Goal: Check status: Check status

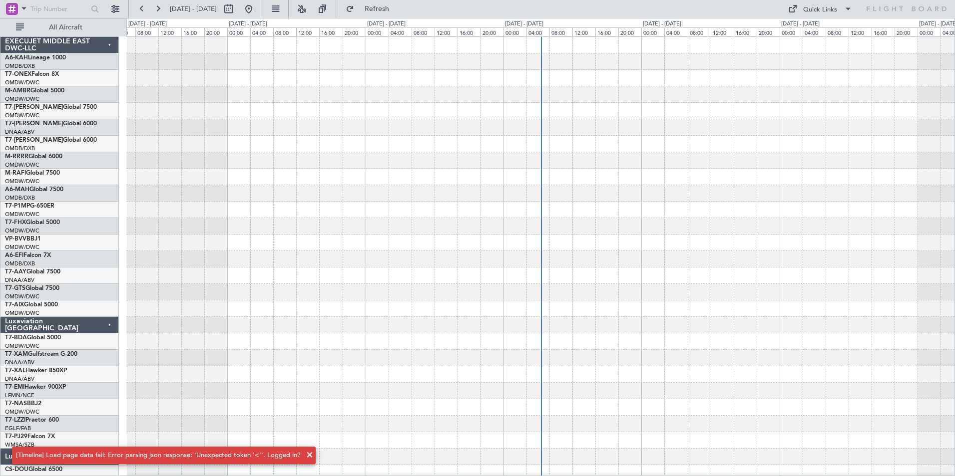
click at [305, 453] on span at bounding box center [310, 455] width 12 height 12
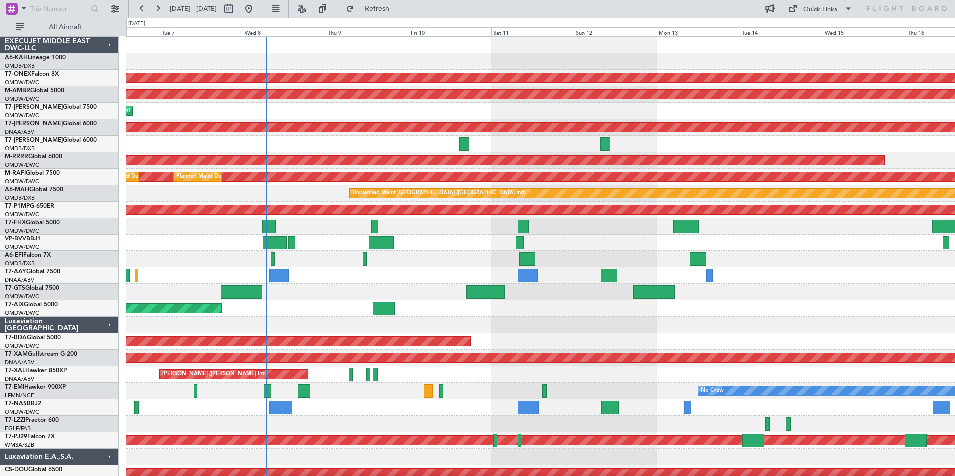
click at [489, 166] on div "Planned Maint Nurnberg Planned Maint Singapore (Seletar) Planned Maint Dubai (A…" at bounding box center [540, 300] width 828 height 527
